Goal: Transaction & Acquisition: Book appointment/travel/reservation

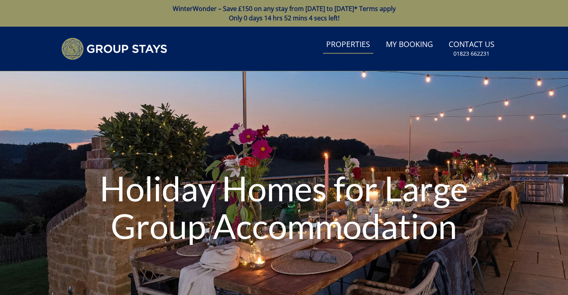
click at [360, 46] on link "Properties" at bounding box center [348, 45] width 50 height 18
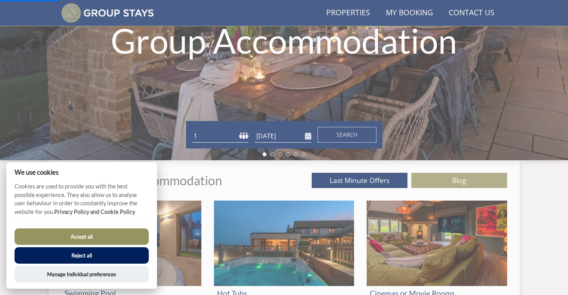
scroll to position [168, 0]
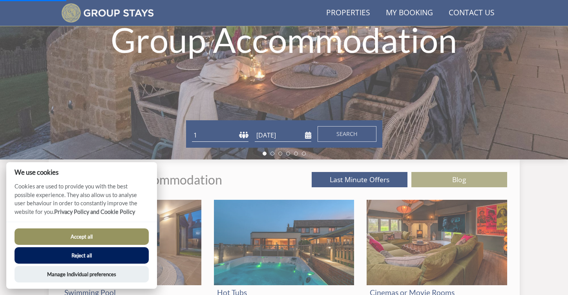
click at [133, 255] on button "Reject all" at bounding box center [82, 256] width 134 height 16
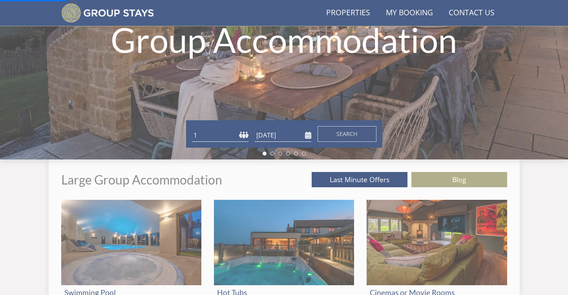
click at [283, 129] on input "[DATE]" at bounding box center [283, 135] width 57 height 13
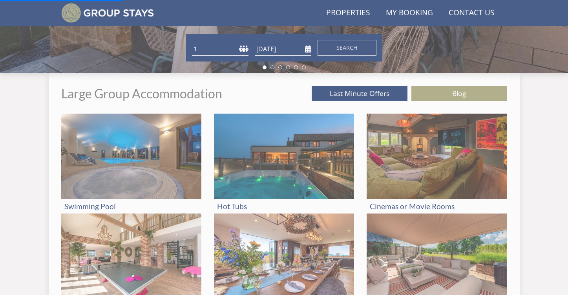
scroll to position [255, 0]
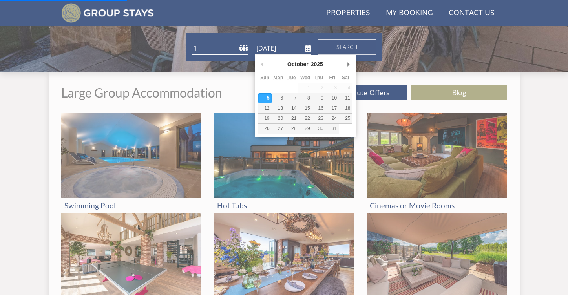
click at [261, 46] on input "[DATE]" at bounding box center [283, 48] width 57 height 13
click at [305, 50] on input "[DATE]" at bounding box center [283, 48] width 57 height 13
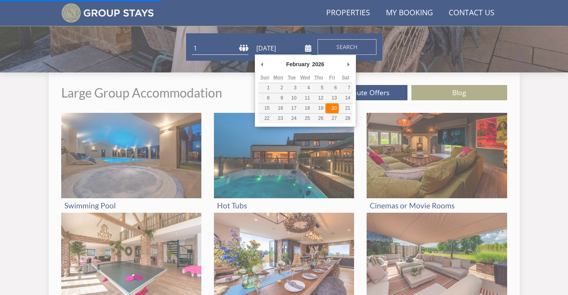
type input "[DATE]"
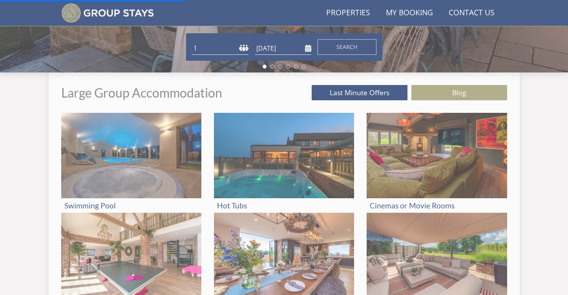
select select "20"
click at [337, 46] on span "Search" at bounding box center [346, 46] width 21 height 7
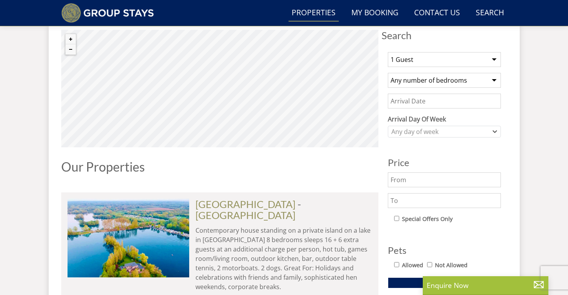
scroll to position [287, 0]
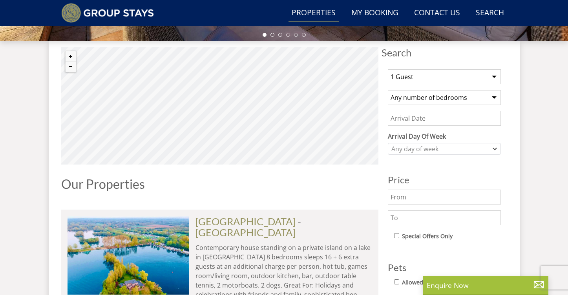
select select "20"
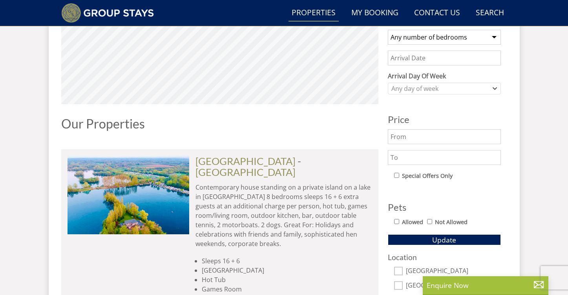
scroll to position [339, 0]
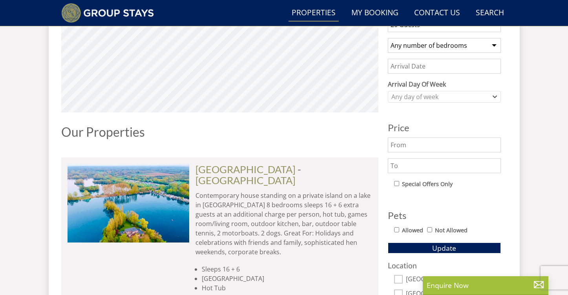
click at [419, 65] on input "Date" at bounding box center [444, 66] width 113 height 15
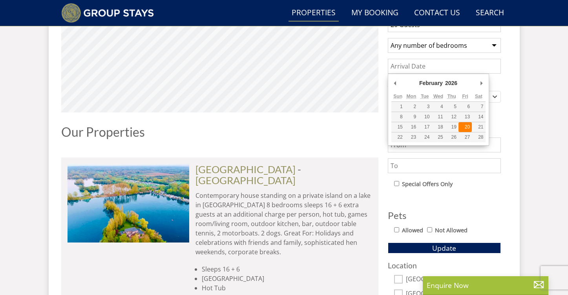
type input "[DATE]"
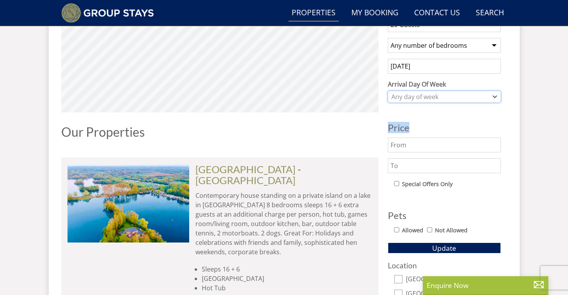
drag, startPoint x: 434, startPoint y: 97, endPoint x: 432, endPoint y: 128, distance: 31.5
click at [432, 128] on div "1 Guest 2 Guests 3 Guests 4 Guests 5 Guests 6 Guests 7 Guests 8 Guests 9 Guests…" at bounding box center [444, 192] width 126 height 362
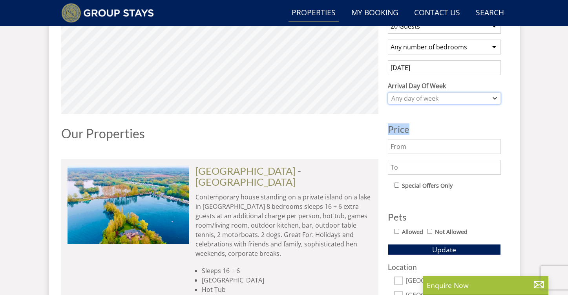
scroll to position [285, 0]
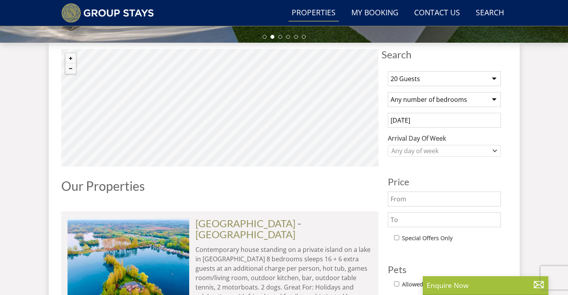
click at [443, 125] on input "[DATE]" at bounding box center [444, 120] width 113 height 15
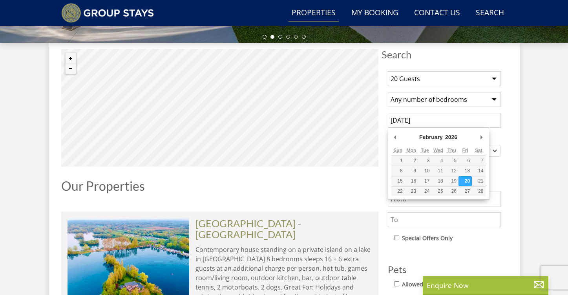
click at [456, 127] on input "[DATE]" at bounding box center [444, 120] width 113 height 15
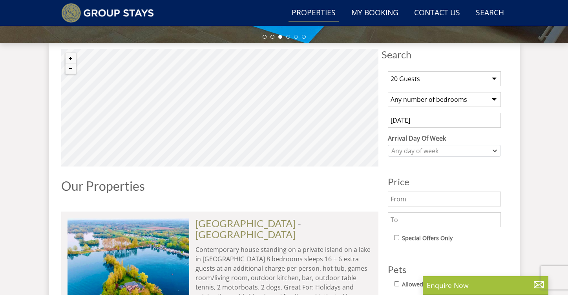
click at [450, 157] on div "1 Guest 2 Guests 3 Guests 4 Guests 5 Guests 6 Guests 7 Guests 8 Guests 9 Guests…" at bounding box center [444, 246] width 126 height 362
click at [452, 155] on div "Any day of week" at bounding box center [440, 151] width 102 height 9
click at [453, 154] on div "Any day of week" at bounding box center [440, 151] width 102 height 9
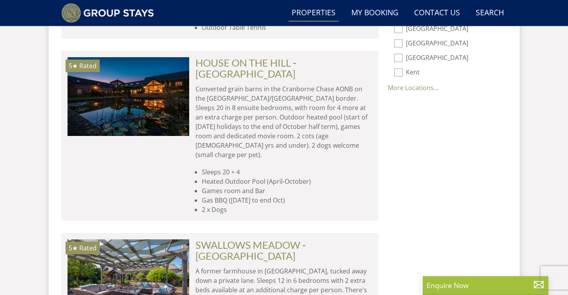
scroll to position [624, 0]
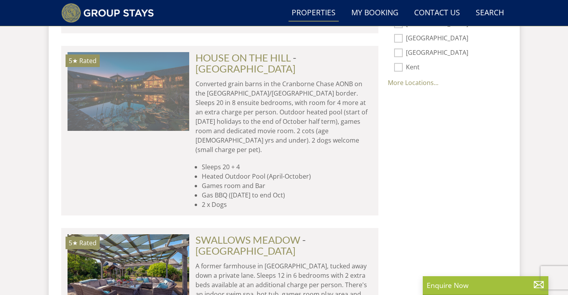
click at [163, 67] on img at bounding box center [128, 91] width 122 height 78
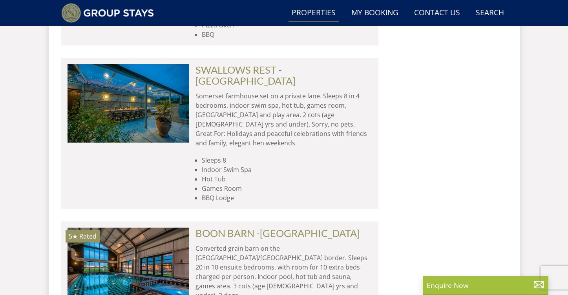
scroll to position [3523, 0]
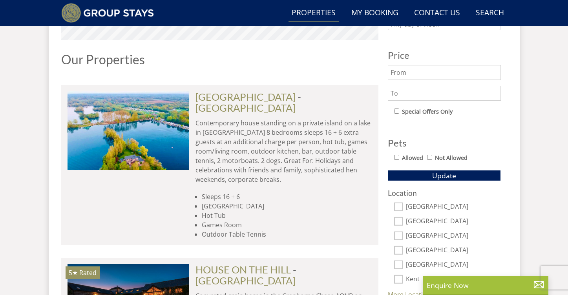
scroll to position [570, 0]
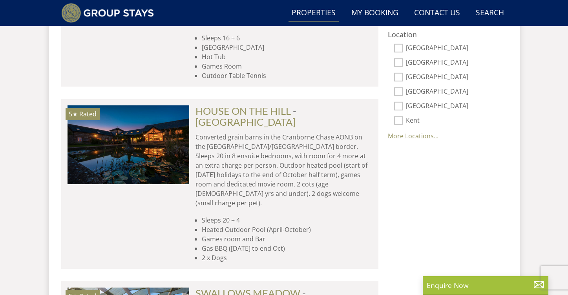
click at [426, 136] on link "More Locations..." at bounding box center [413, 136] width 51 height 9
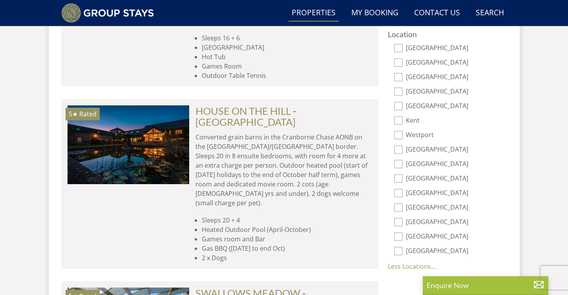
click at [420, 235] on label "Herefordshire" at bounding box center [453, 237] width 95 height 9
click at [403, 235] on input "Herefordshire" at bounding box center [398, 237] width 9 height 9
checkbox input "true"
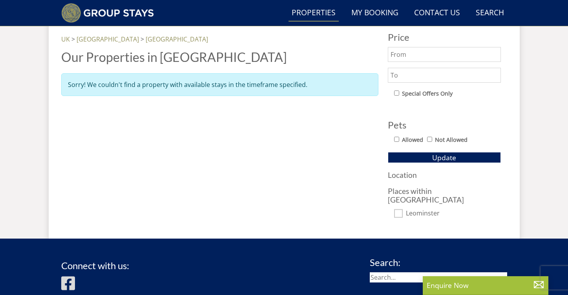
scroll to position [429, 0]
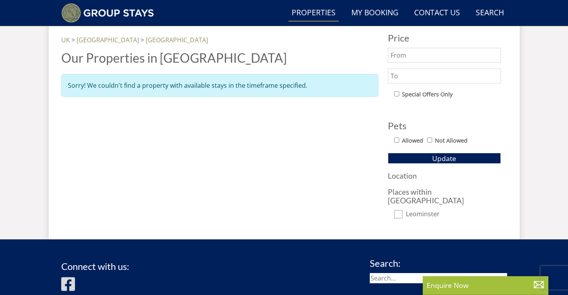
click at [439, 190] on h3 "Places within Herefordshire" at bounding box center [444, 196] width 113 height 16
click at [428, 160] on button "Update" at bounding box center [444, 158] width 113 height 11
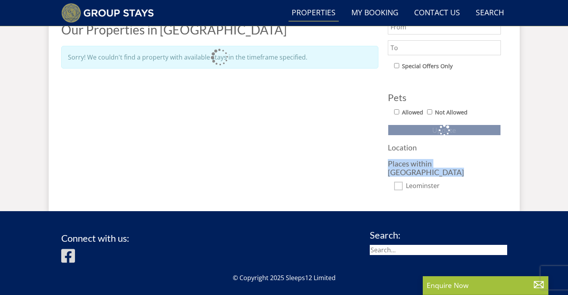
scroll to position [458, 0]
